Goal: Information Seeking & Learning: Learn about a topic

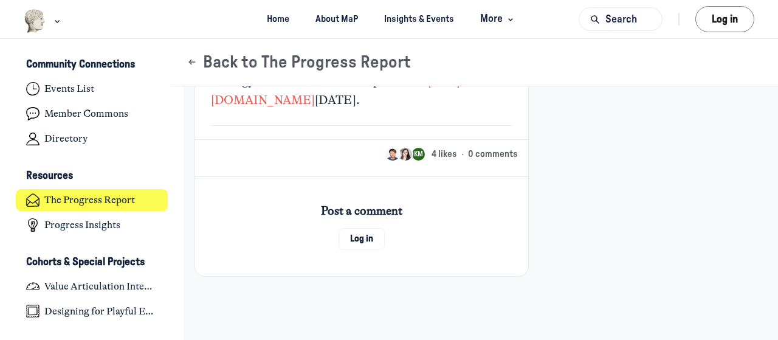
scroll to position [6322, 0]
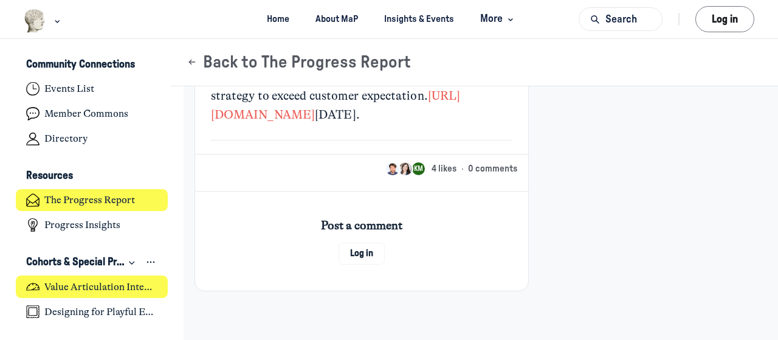
click at [102, 288] on h4 "Value Articulation Intensive (Cultural Leadership Lab)" at bounding box center [100, 287] width 113 height 12
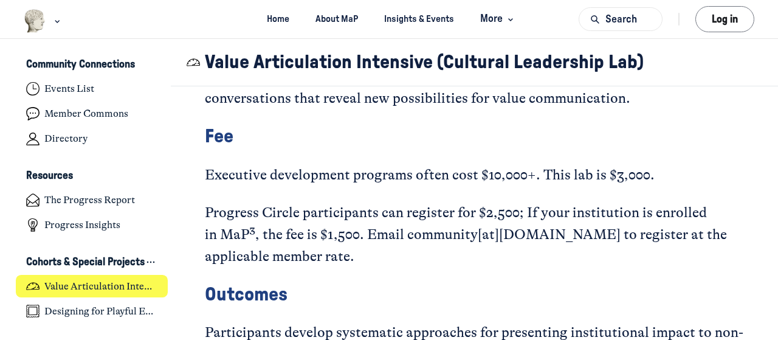
scroll to position [2675, 0]
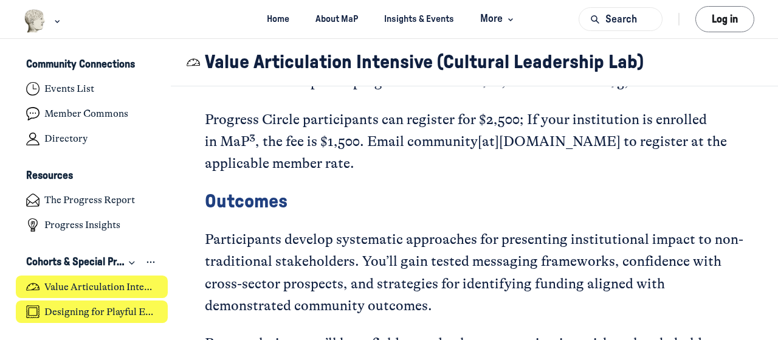
click at [78, 315] on h4 "Designing for Playful Engagement" at bounding box center [100, 312] width 113 height 12
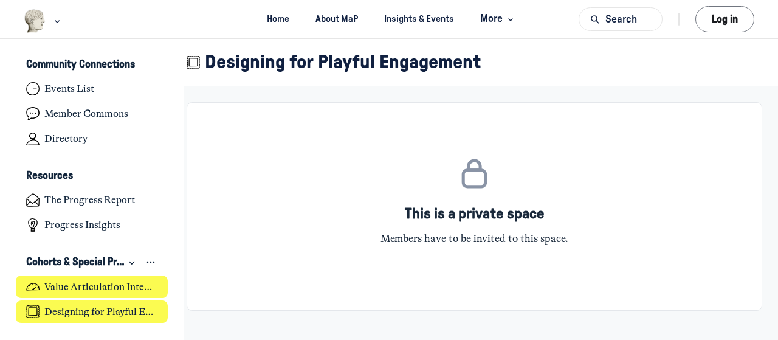
click at [101, 281] on h4 "Value Articulation Intensive (Cultural Leadership Lab)" at bounding box center [100, 287] width 113 height 12
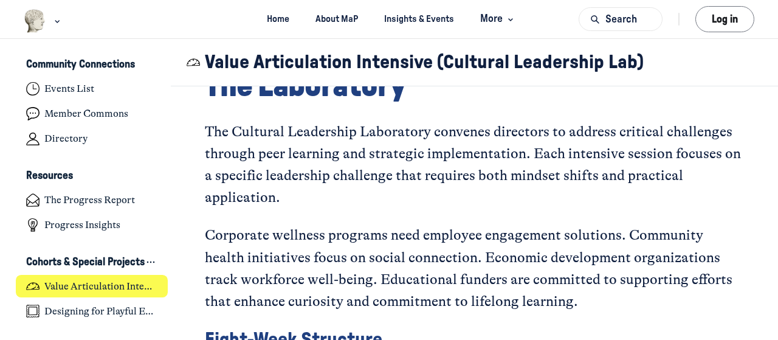
scroll to position [1580, 0]
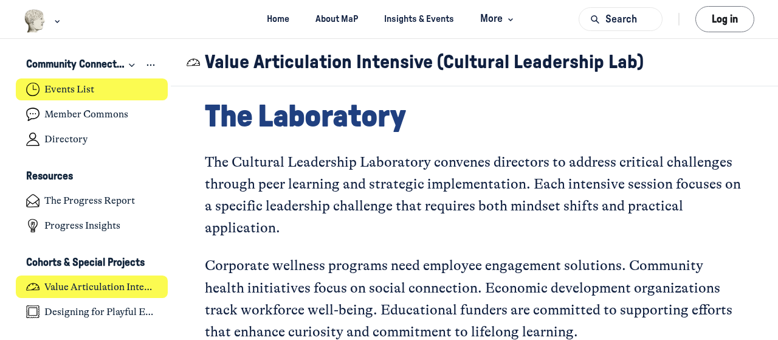
click at [81, 80] on link "Events List" at bounding box center [92, 89] width 153 height 22
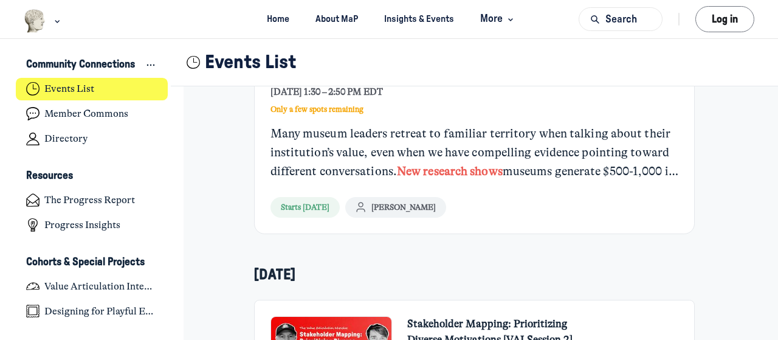
scroll to position [243, 0]
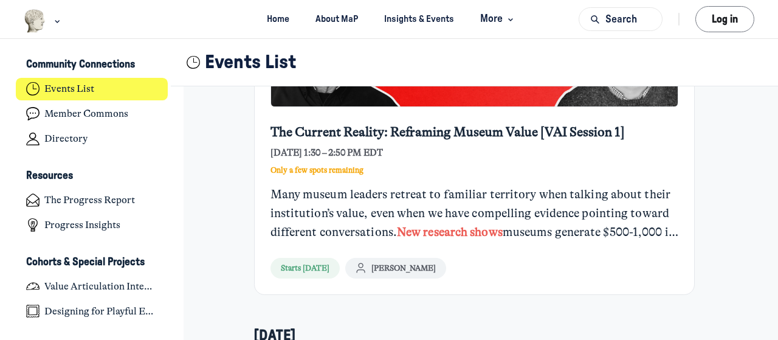
click at [476, 128] on link "The Current Reality: Reframing Museum Value [VAI Session 1]" at bounding box center [447, 132] width 354 height 18
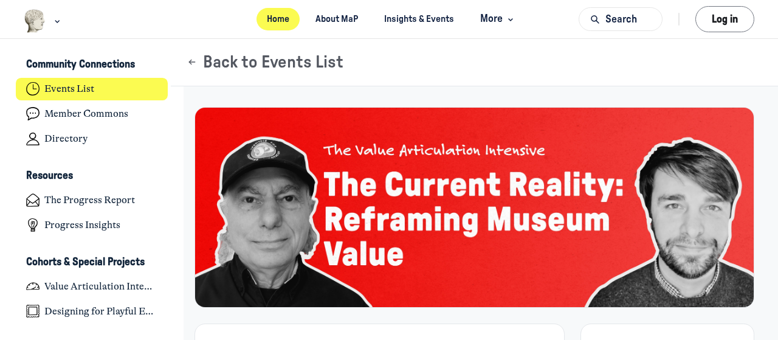
click at [281, 18] on link "Home" at bounding box center [279, 19] width 44 height 22
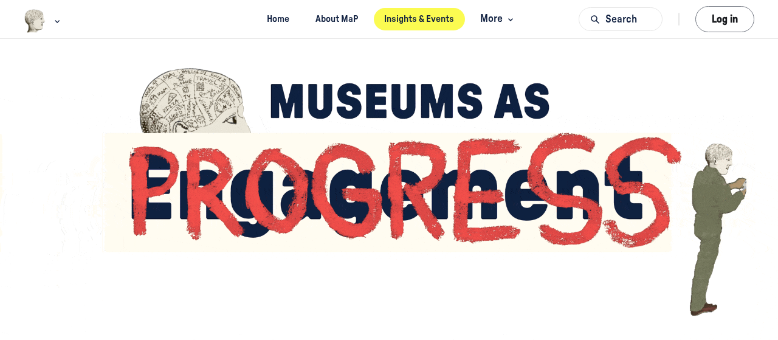
click at [436, 23] on link "Insights & Events" at bounding box center [419, 19] width 91 height 22
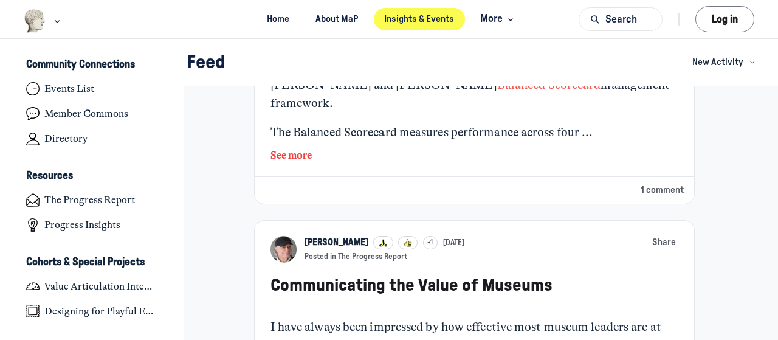
scroll to position [608, 0]
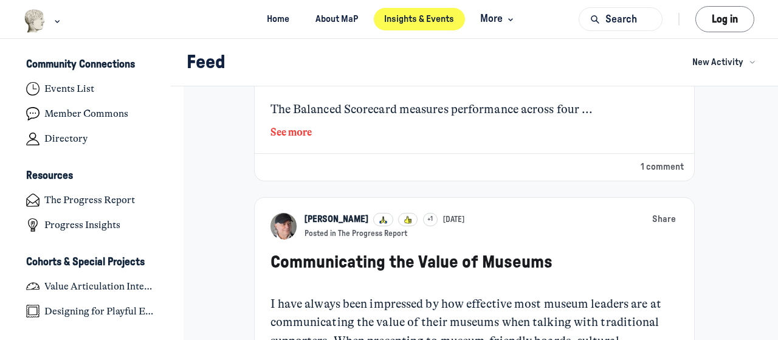
click at [292, 140] on button "See more" at bounding box center [474, 133] width 408 height 16
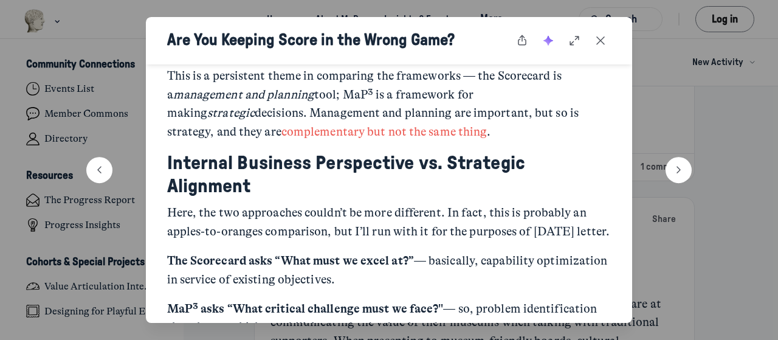
scroll to position [1337, 0]
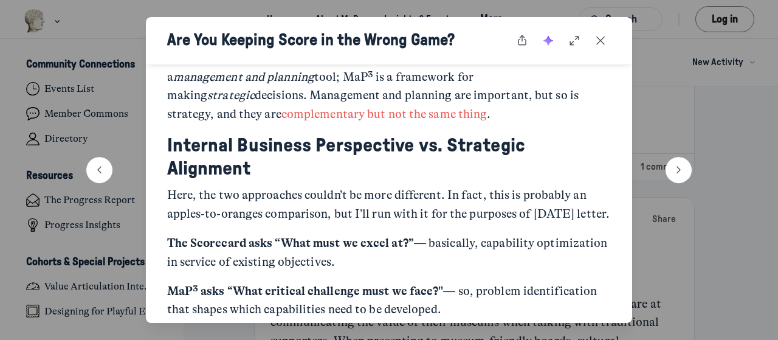
drag, startPoint x: 684, startPoint y: 241, endPoint x: 714, endPoint y: 239, distance: 29.8
click at [685, 241] on div at bounding box center [389, 170] width 778 height 340
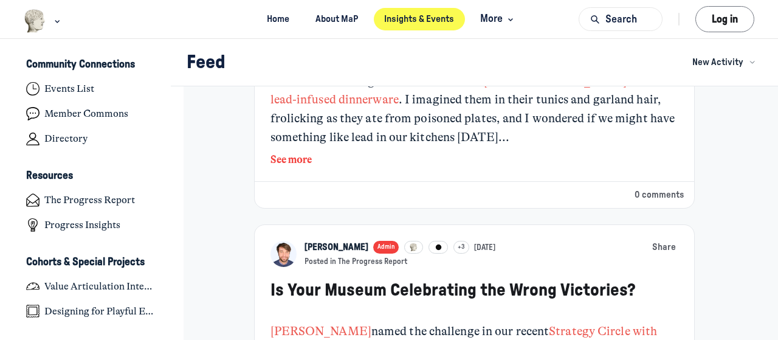
scroll to position [2978, 0]
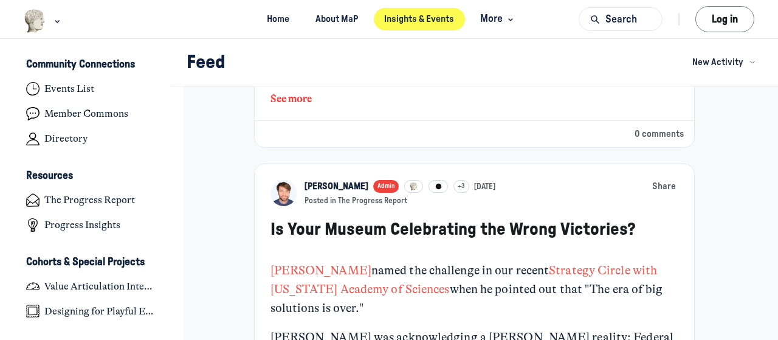
drag, startPoint x: 408, startPoint y: 192, endPoint x: 571, endPoint y: 230, distance: 167.3
drag, startPoint x: 447, startPoint y: 190, endPoint x: 509, endPoint y: 225, distance: 70.8
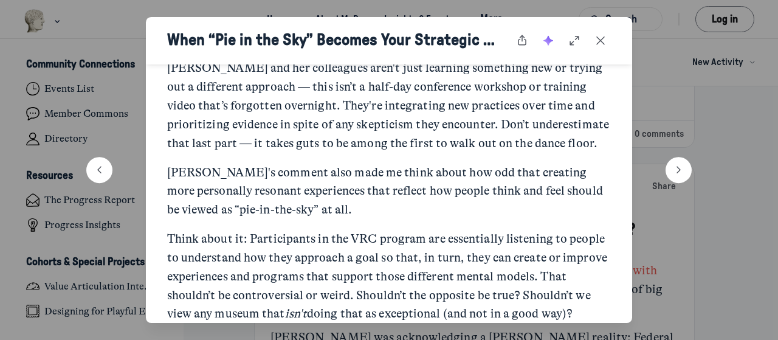
scroll to position [425, 0]
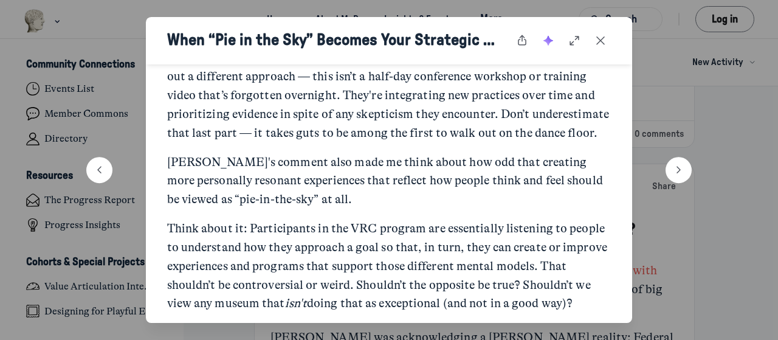
click at [717, 243] on div at bounding box center [389, 170] width 778 height 340
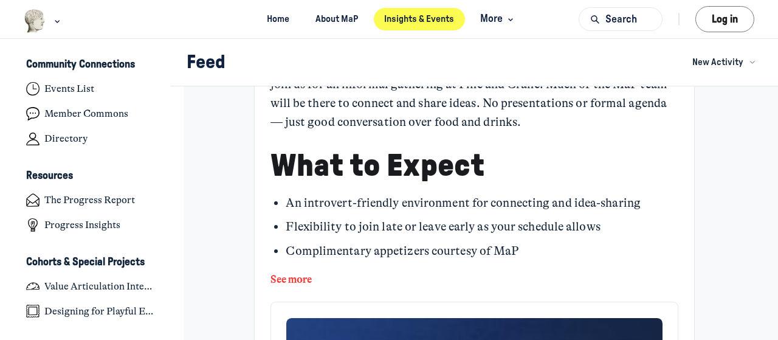
scroll to position [3465, 0]
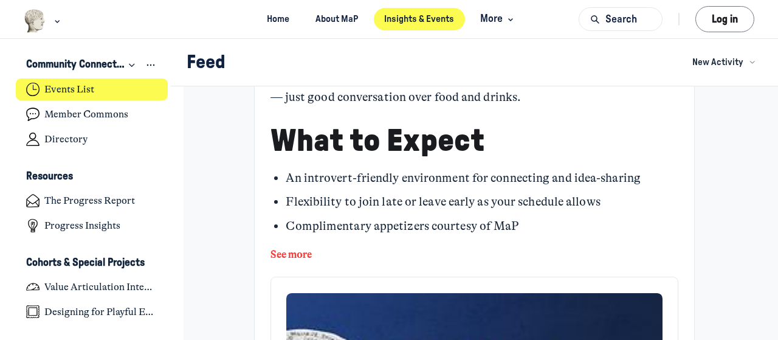
click at [52, 88] on h4 "Events List" at bounding box center [69, 89] width 50 height 12
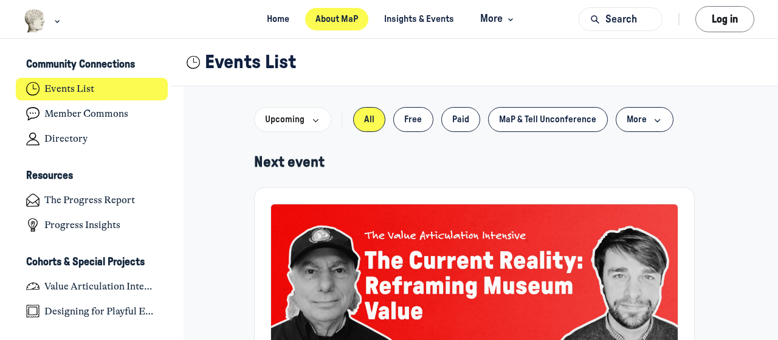
click at [329, 20] on link "About MaP" at bounding box center [337, 19] width 64 height 22
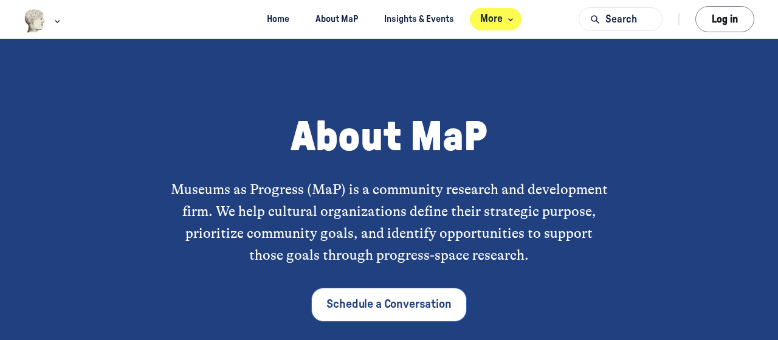
click at [507, 19] on icon "Main navigation bar" at bounding box center [511, 19] width 12 height 7
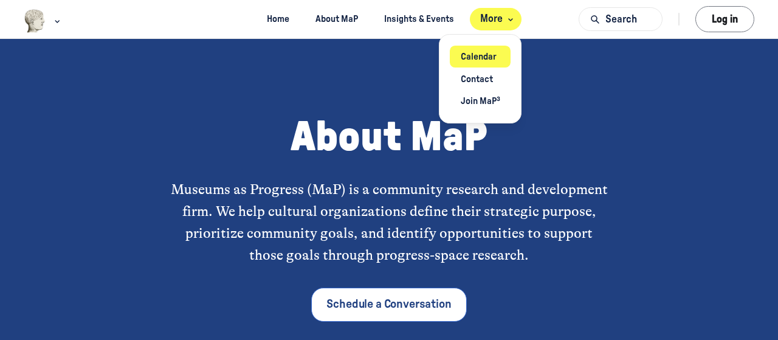
click at [475, 56] on link "Calendar" at bounding box center [480, 57] width 61 height 22
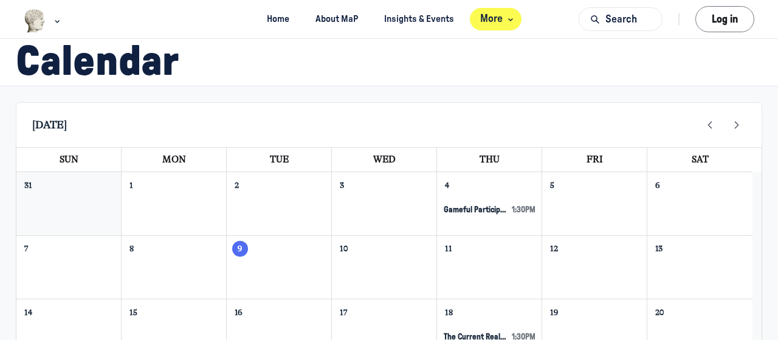
scroll to position [61, 0]
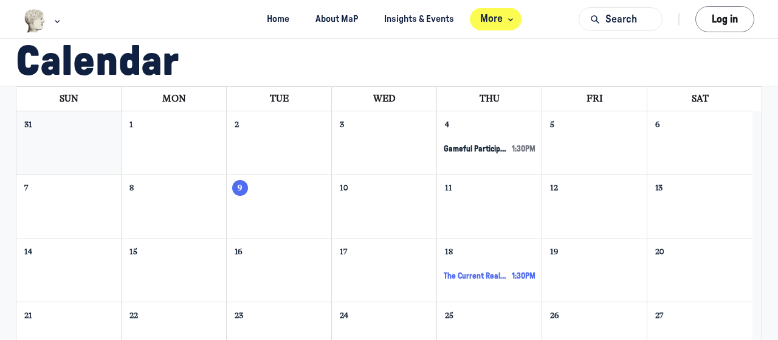
click at [479, 275] on span "The Current Reality: Reframing Museum Value [VAI Session 1]" at bounding box center [475, 276] width 63 height 10
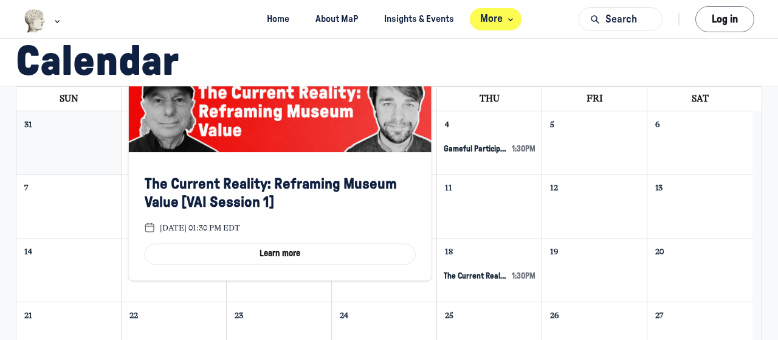
click at [481, 299] on div "18 The Current Reality: Reframing Museum Value [VAI Session 1] 1:30pm" at bounding box center [489, 269] width 105 height 63
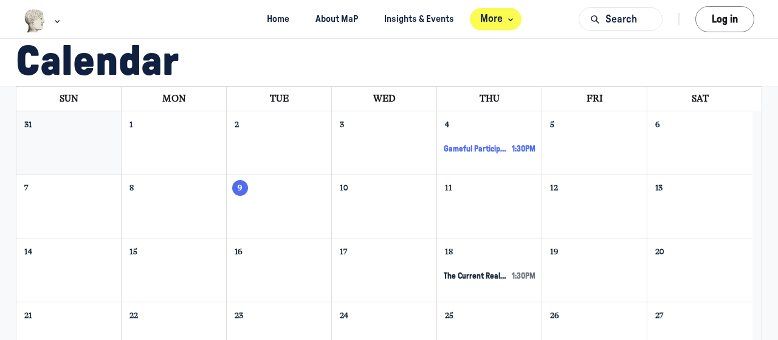
click at [486, 150] on span "Gameful Participation + Putting Together the Pieces of Playful Engagement [Desi…" at bounding box center [475, 149] width 63 height 10
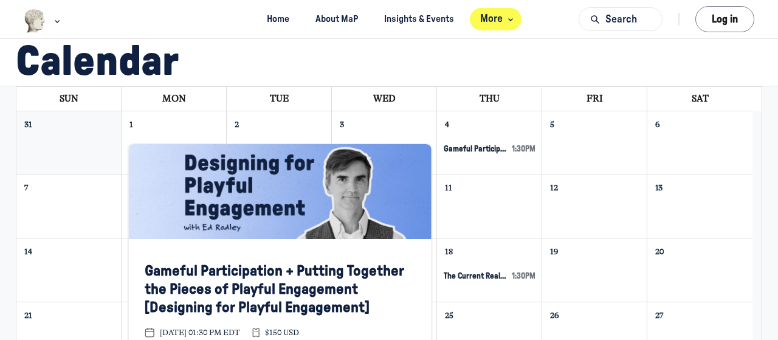
click at [493, 218] on div "Main Content" at bounding box center [489, 208] width 105 height 22
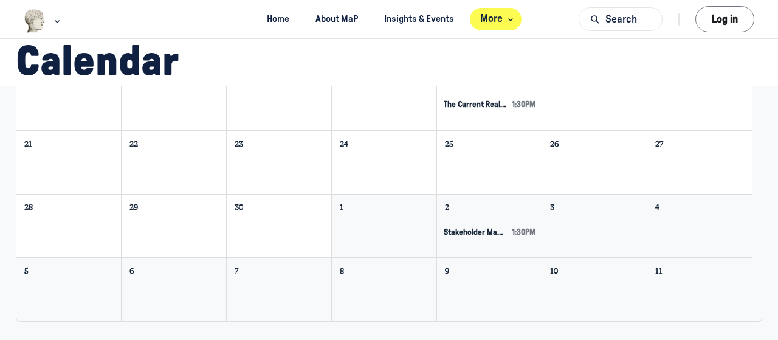
scroll to position [259, 0]
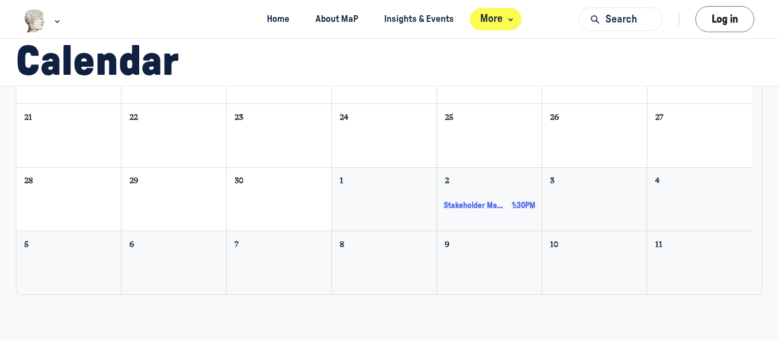
click at [486, 201] on span "Stakeholder Mapping: Prioritizing Diverse Motivations [VAI Session 2]" at bounding box center [475, 206] width 63 height 10
click at [464, 256] on div "Main Content" at bounding box center [489, 264] width 105 height 22
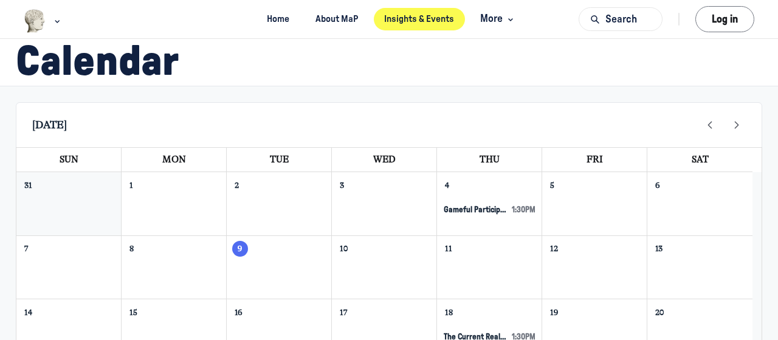
click at [426, 24] on link "Insights & Events" at bounding box center [419, 19] width 91 height 22
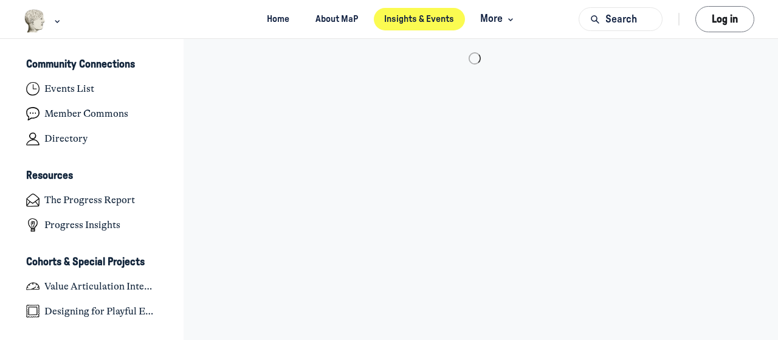
scroll to position [2893, 2389]
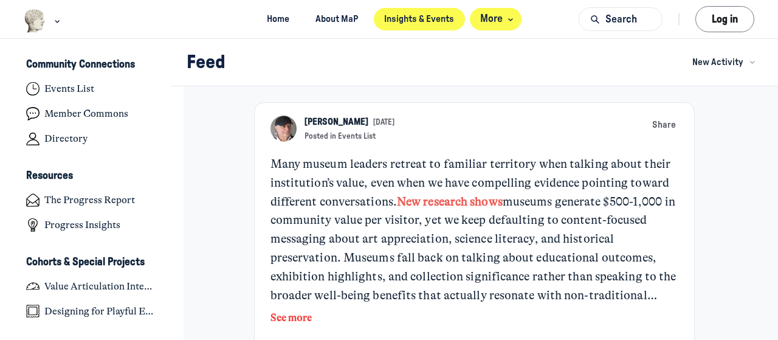
click at [498, 20] on span "More" at bounding box center [498, 19] width 36 height 16
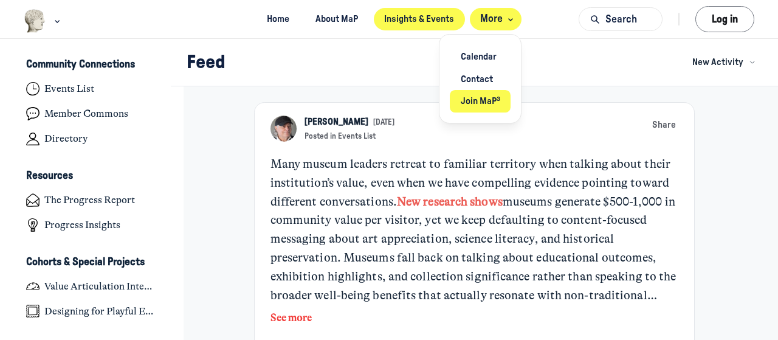
click at [469, 100] on link "Join MaP³" at bounding box center [480, 101] width 61 height 22
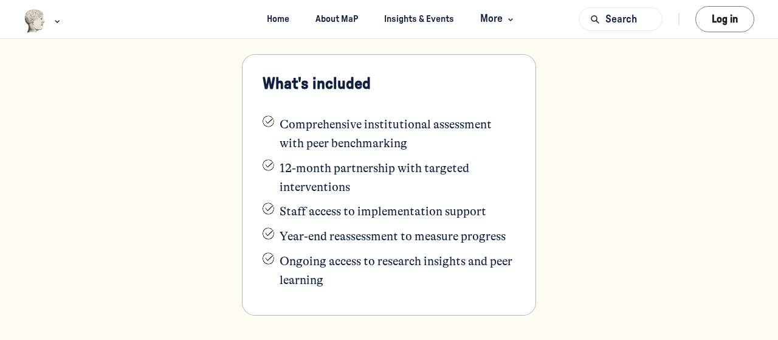
scroll to position [2614, 0]
